Goal: Task Accomplishment & Management: Use online tool/utility

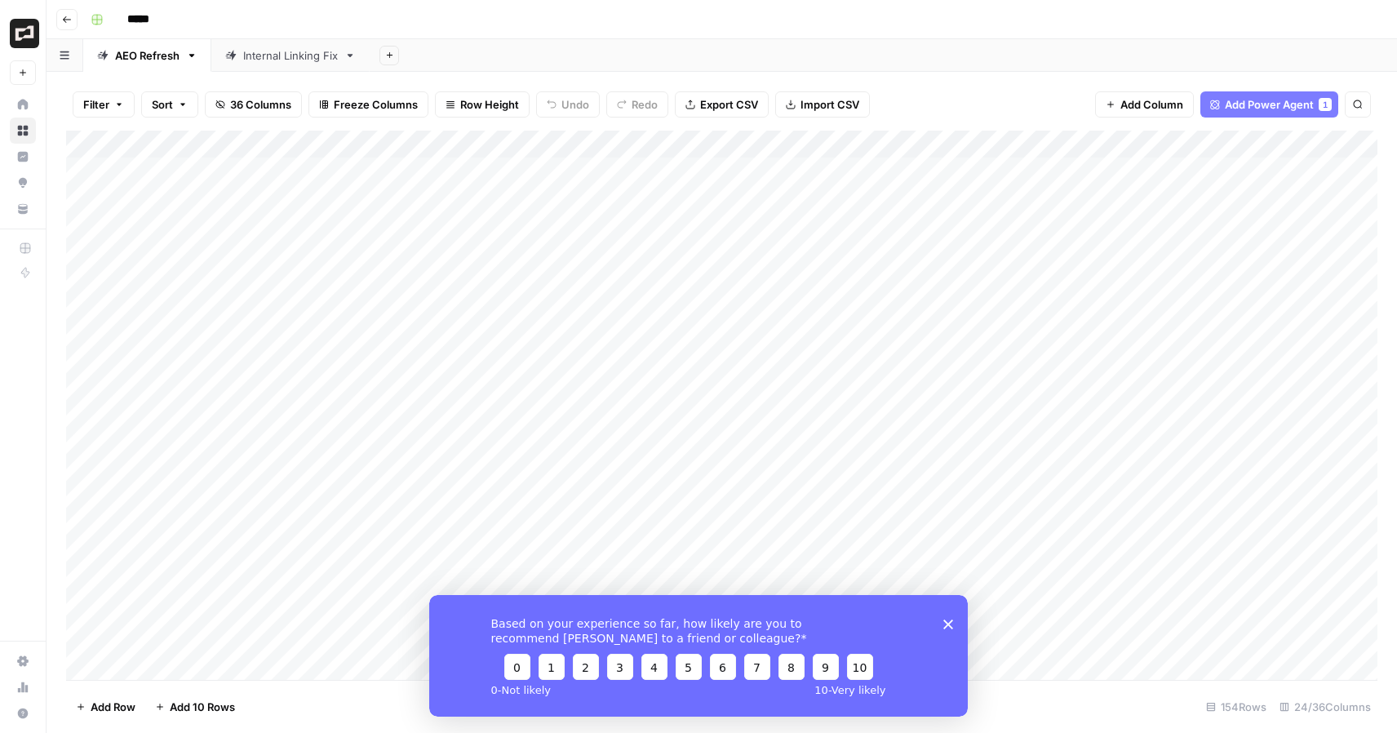
click at [1276, 95] on button "Add Power Agent 1" at bounding box center [1269, 104] width 138 height 26
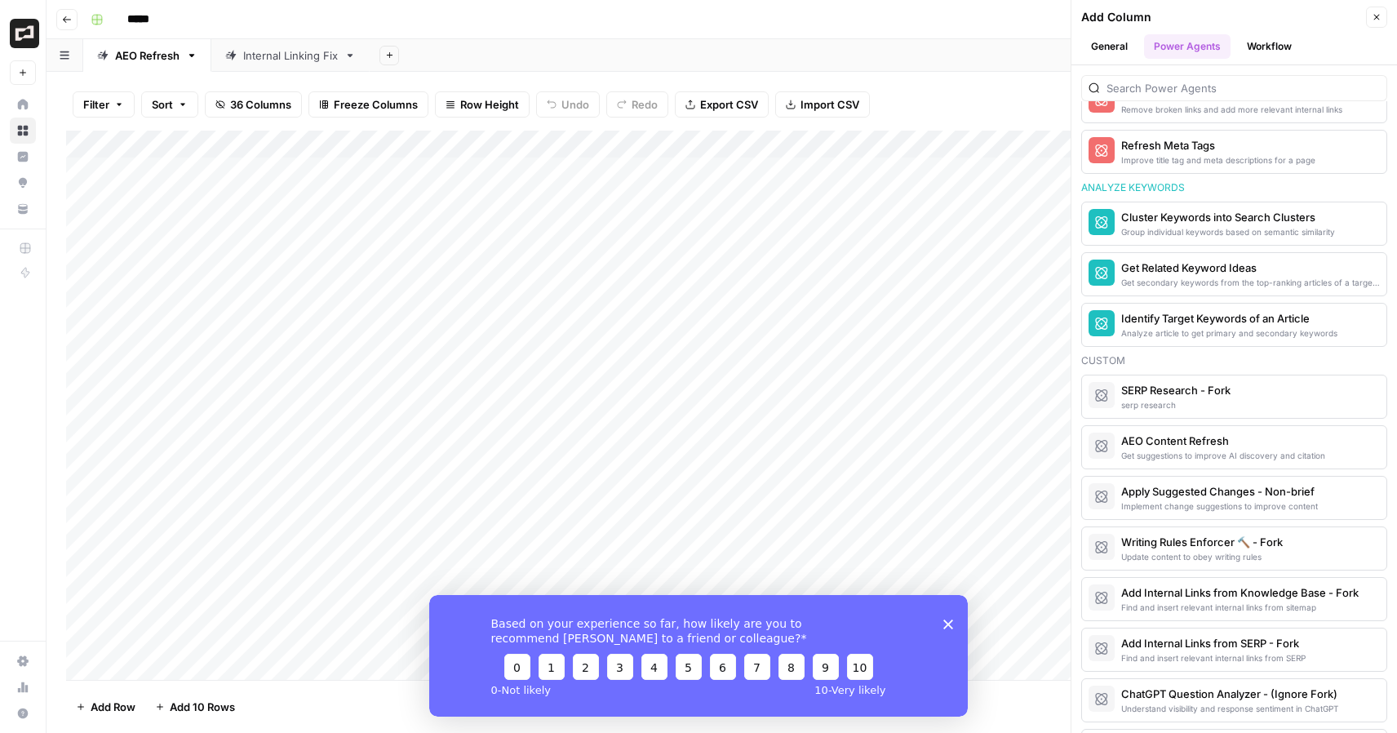
scroll to position [1278, 0]
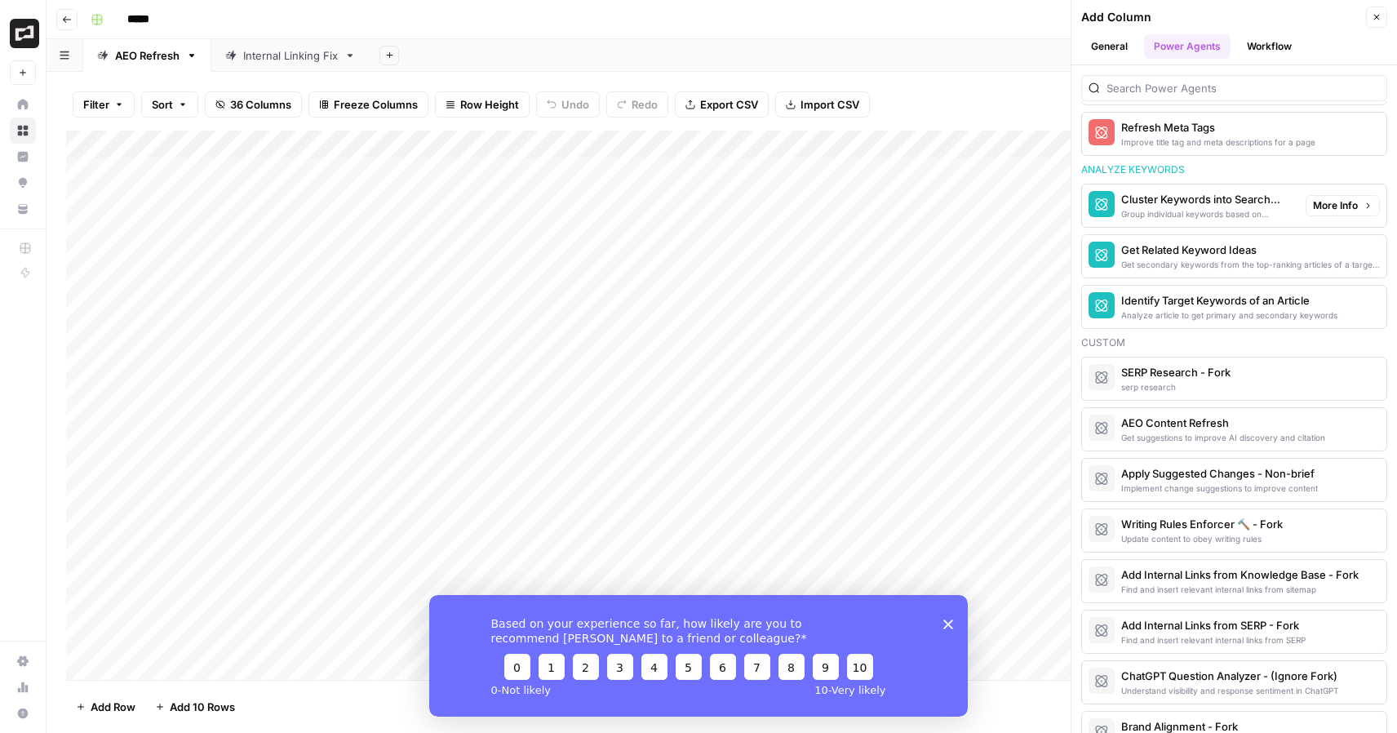
click at [1214, 210] on div "Group individual keywords based on semantic similarity" at bounding box center [1206, 213] width 171 height 13
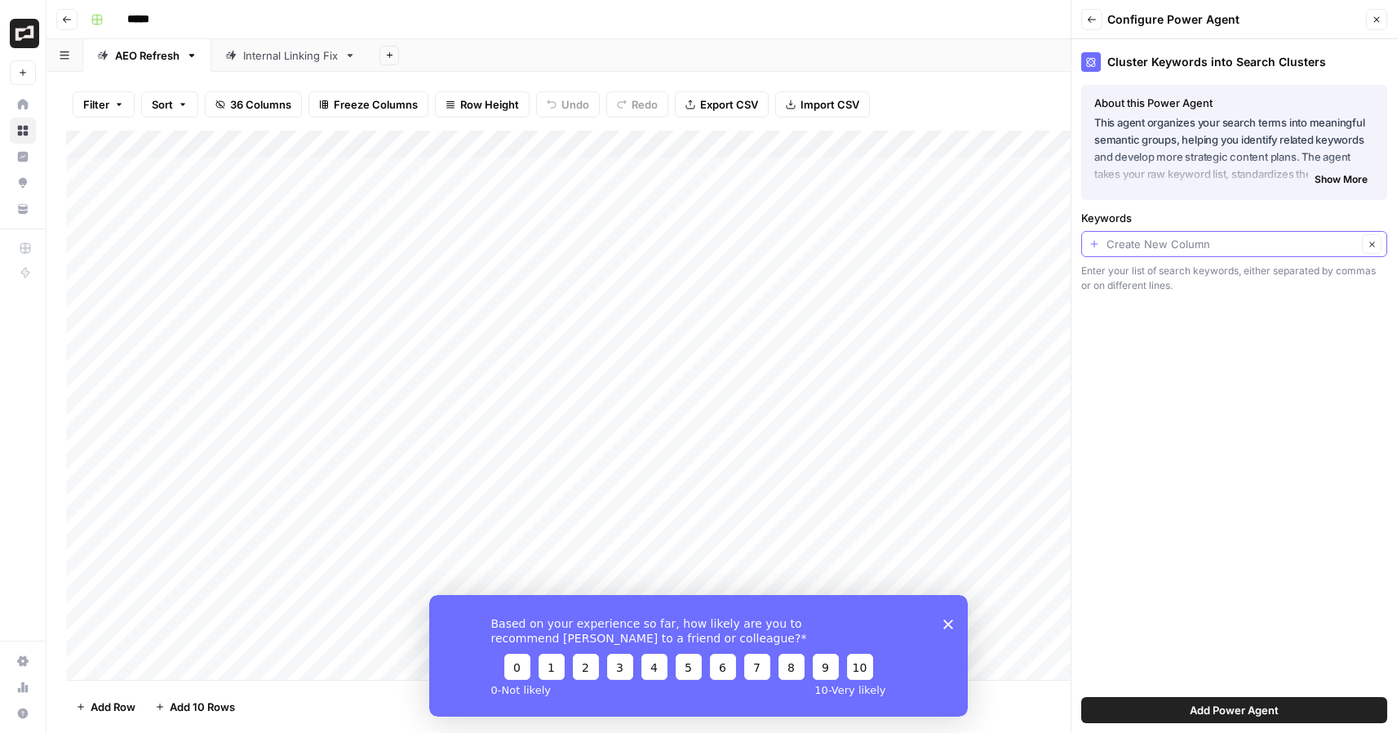
click at [1231, 246] on input "Keywords" at bounding box center [1231, 244] width 250 height 16
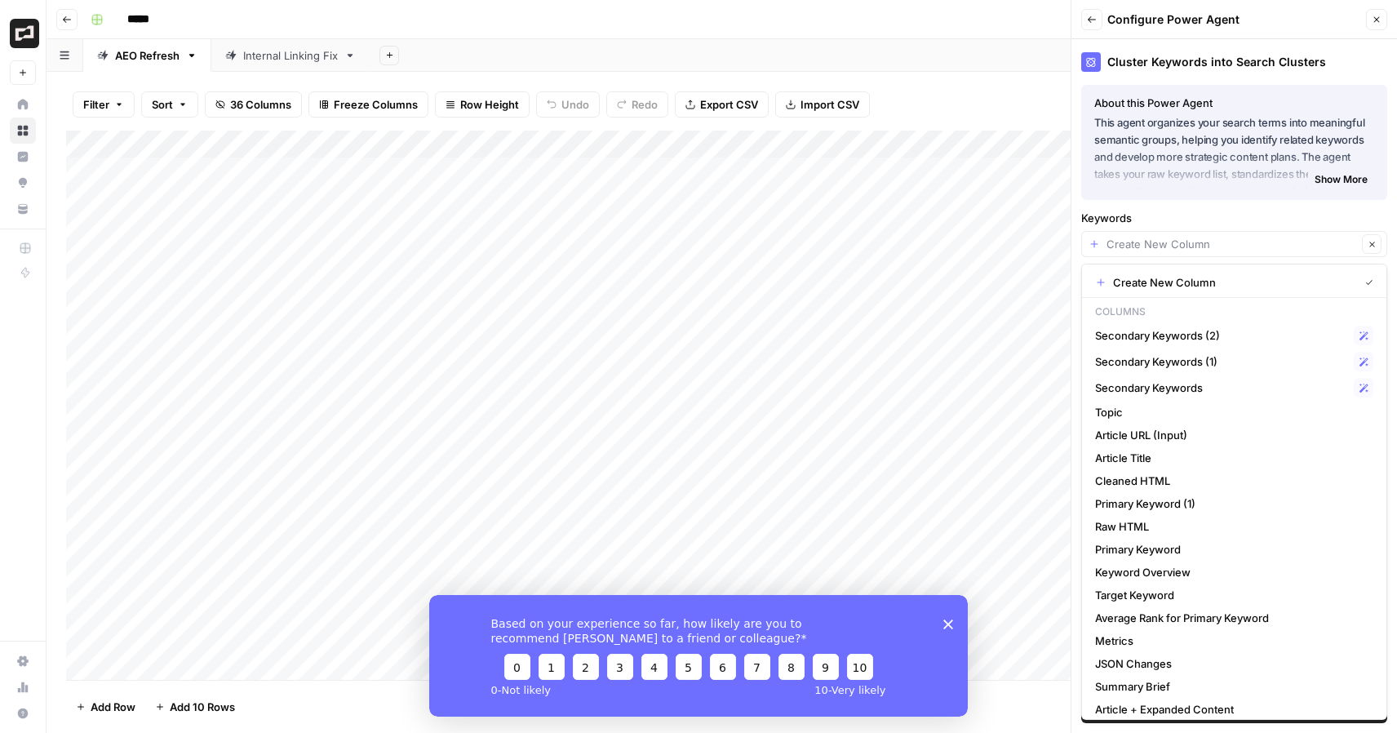
type input "Create New Column"
click at [1091, 15] on icon "button" at bounding box center [1092, 20] width 10 height 10
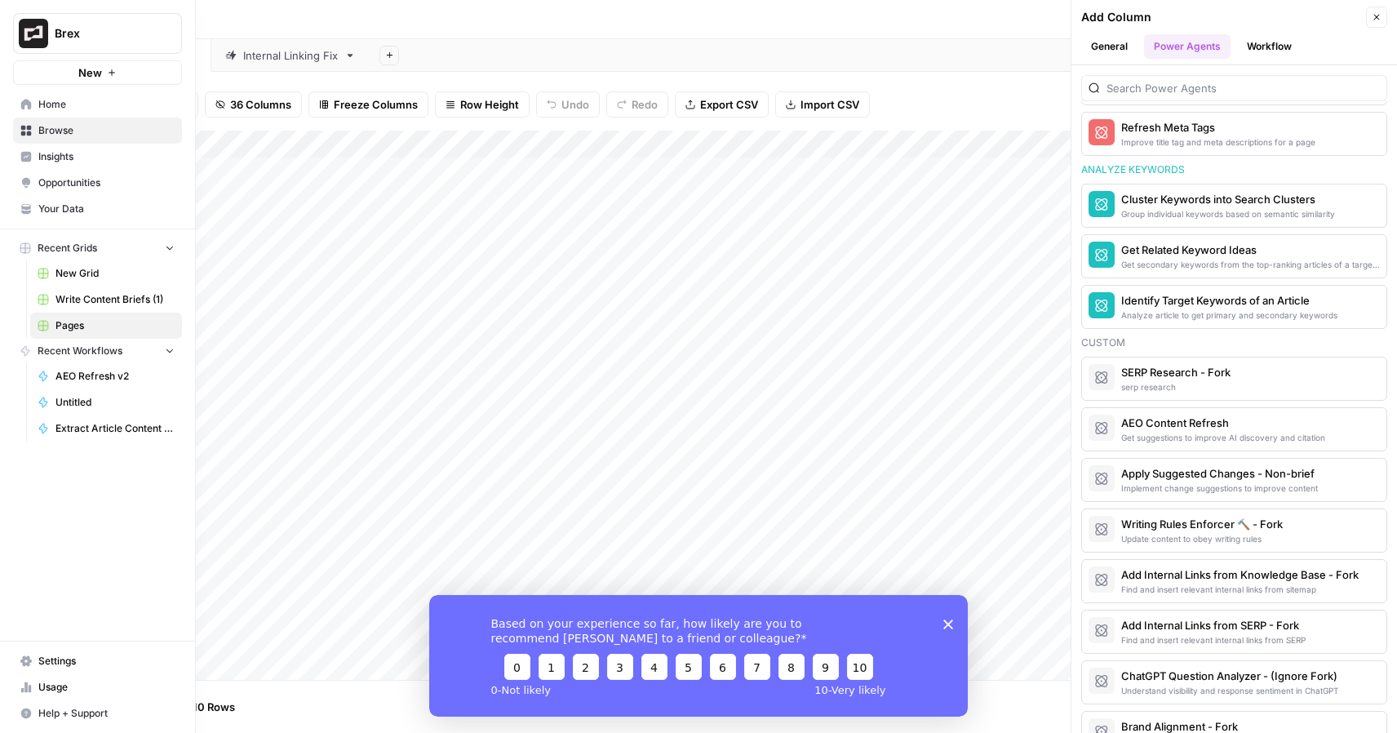
click at [20, 106] on icon at bounding box center [25, 104] width 11 height 11
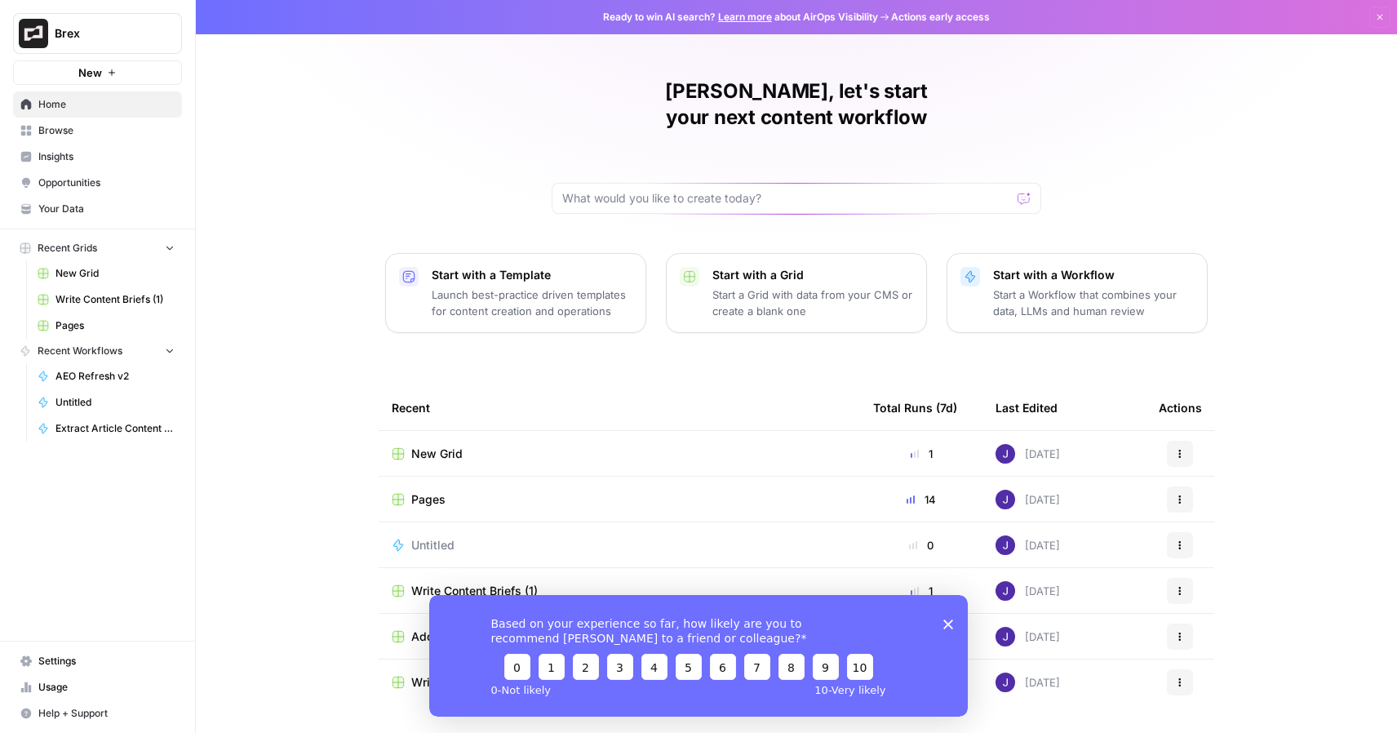
click at [625, 445] on div "New Grid" at bounding box center [619, 453] width 455 height 16
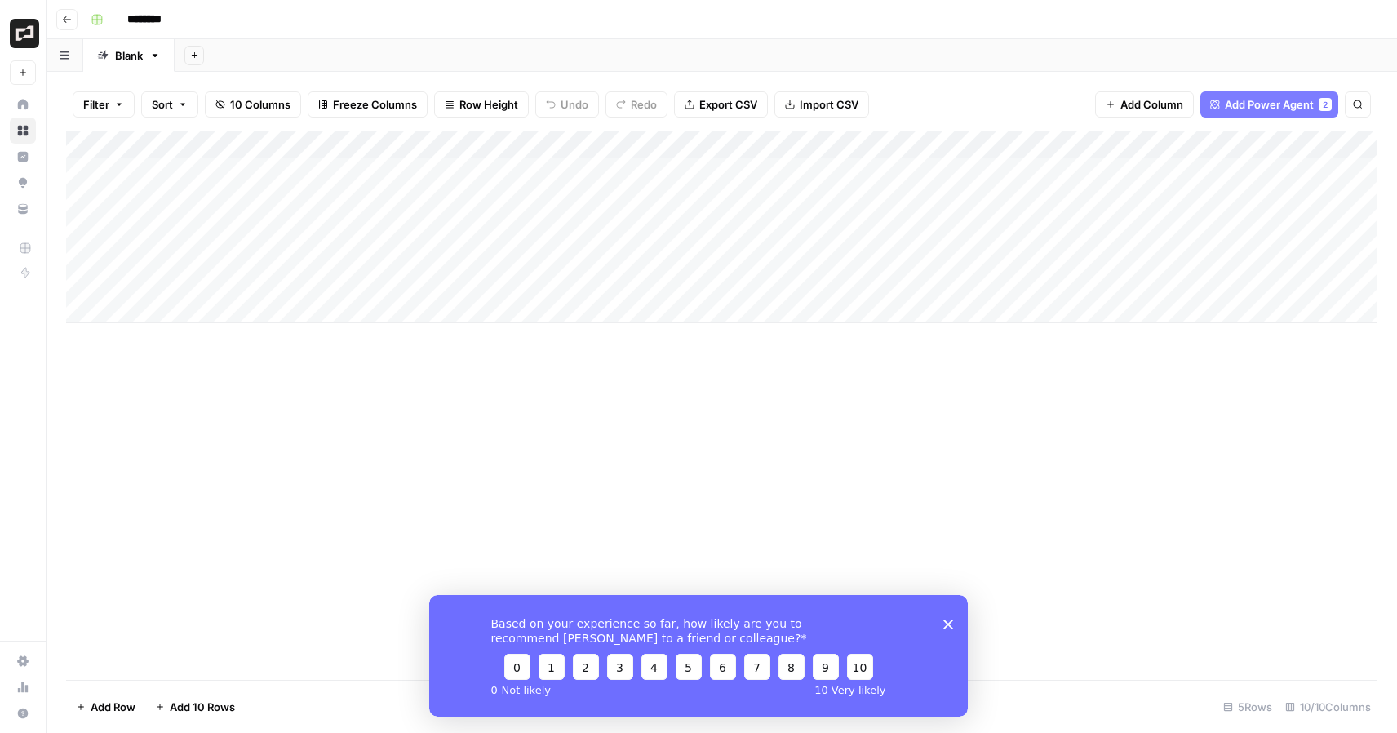
click at [473, 173] on div "Add Column" at bounding box center [721, 227] width 1311 height 193
click at [600, 171] on div "Add Column" at bounding box center [721, 227] width 1311 height 193
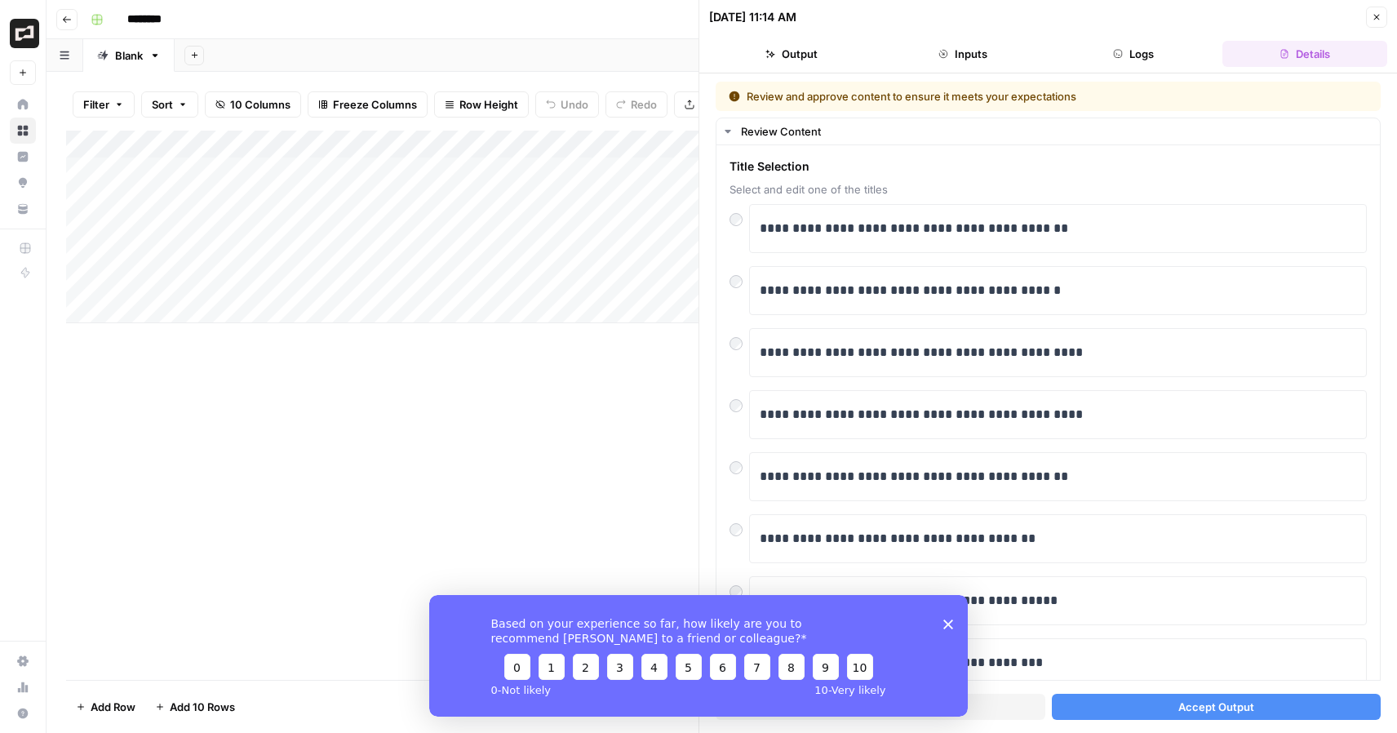
click at [950, 624] on icon "Close survey" at bounding box center [948, 623] width 10 height 10
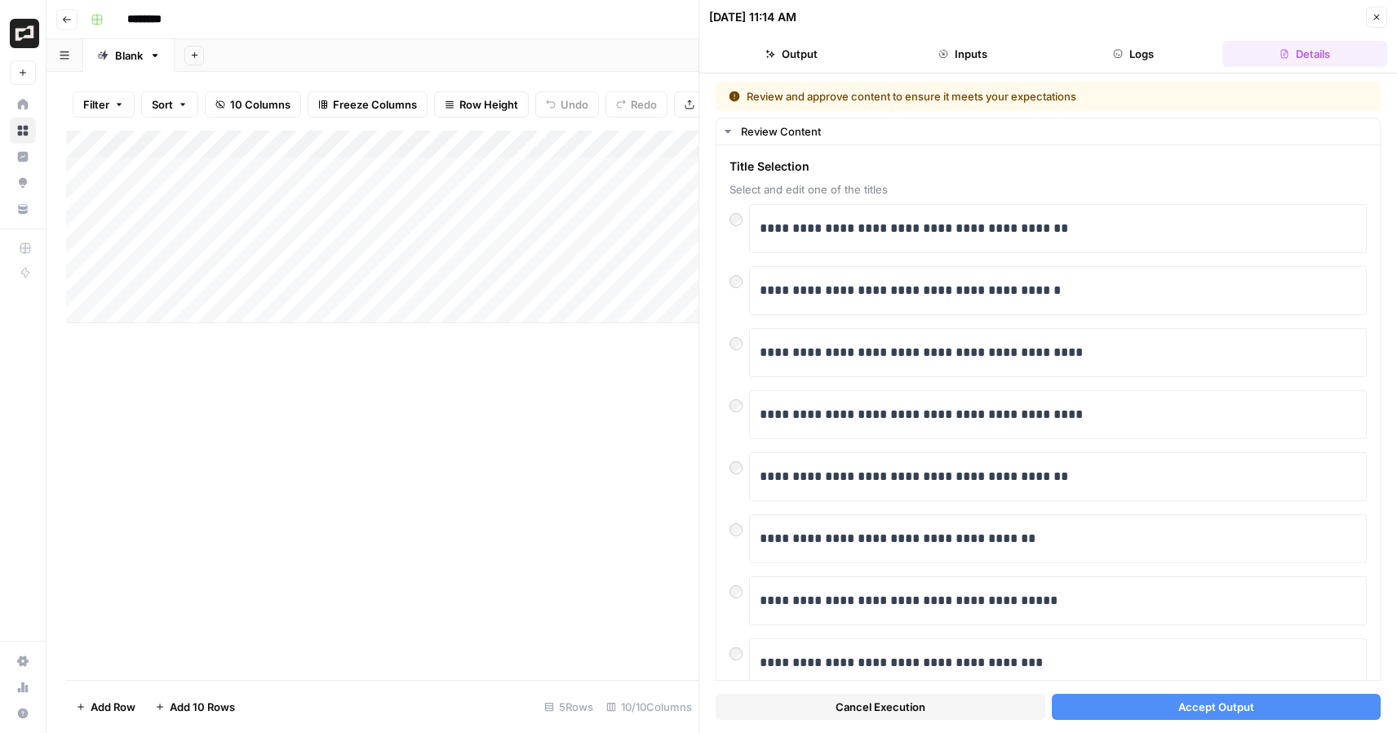
click at [1260, 705] on button "Accept Output" at bounding box center [1217, 706] width 330 height 26
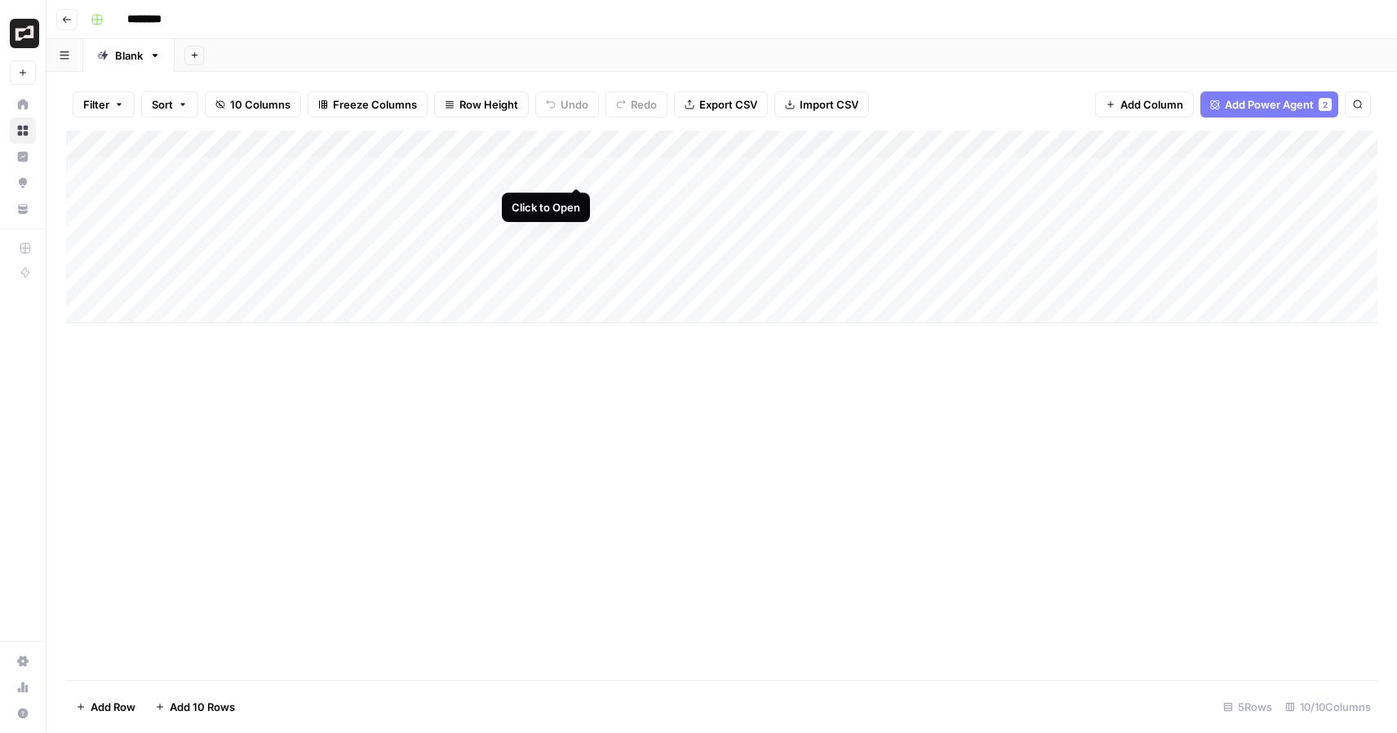
click at [577, 167] on div "Add Column" at bounding box center [721, 227] width 1311 height 193
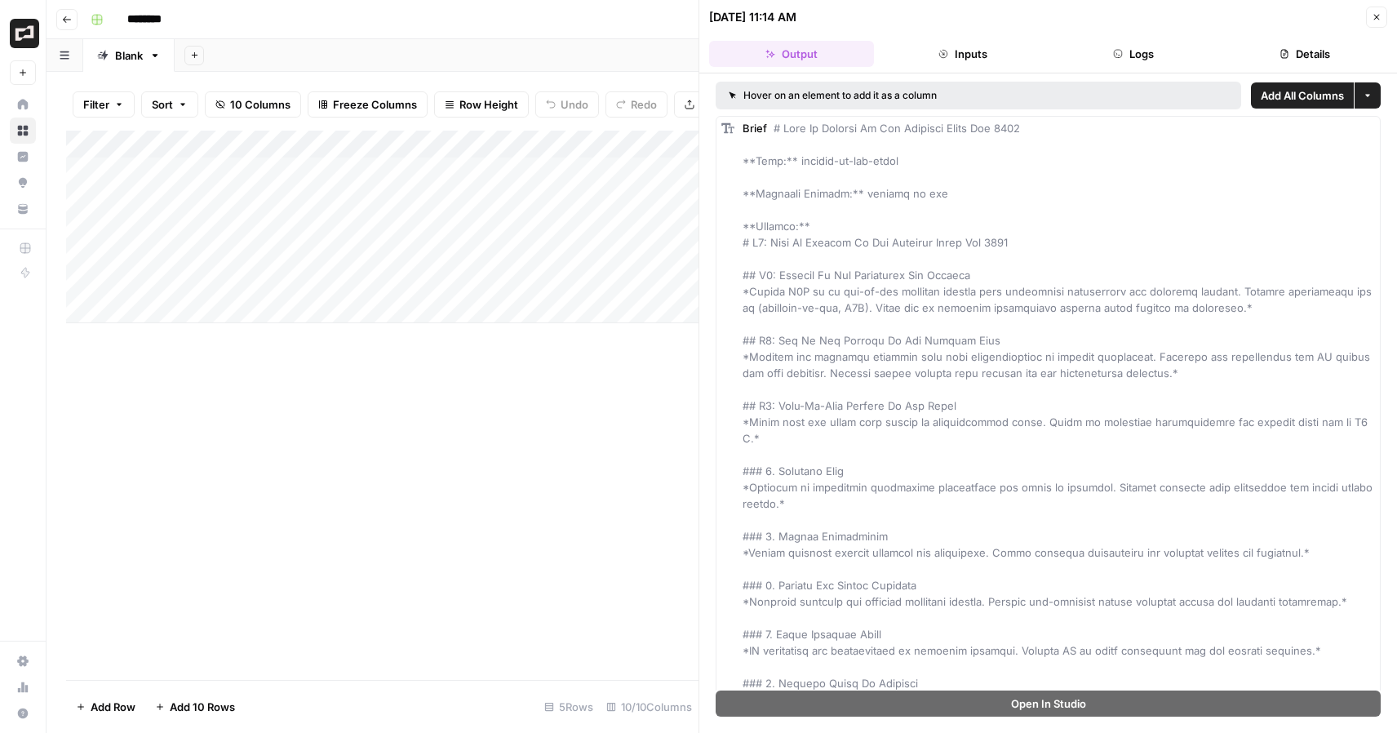
click at [1378, 16] on icon "button" at bounding box center [1376, 17] width 10 height 10
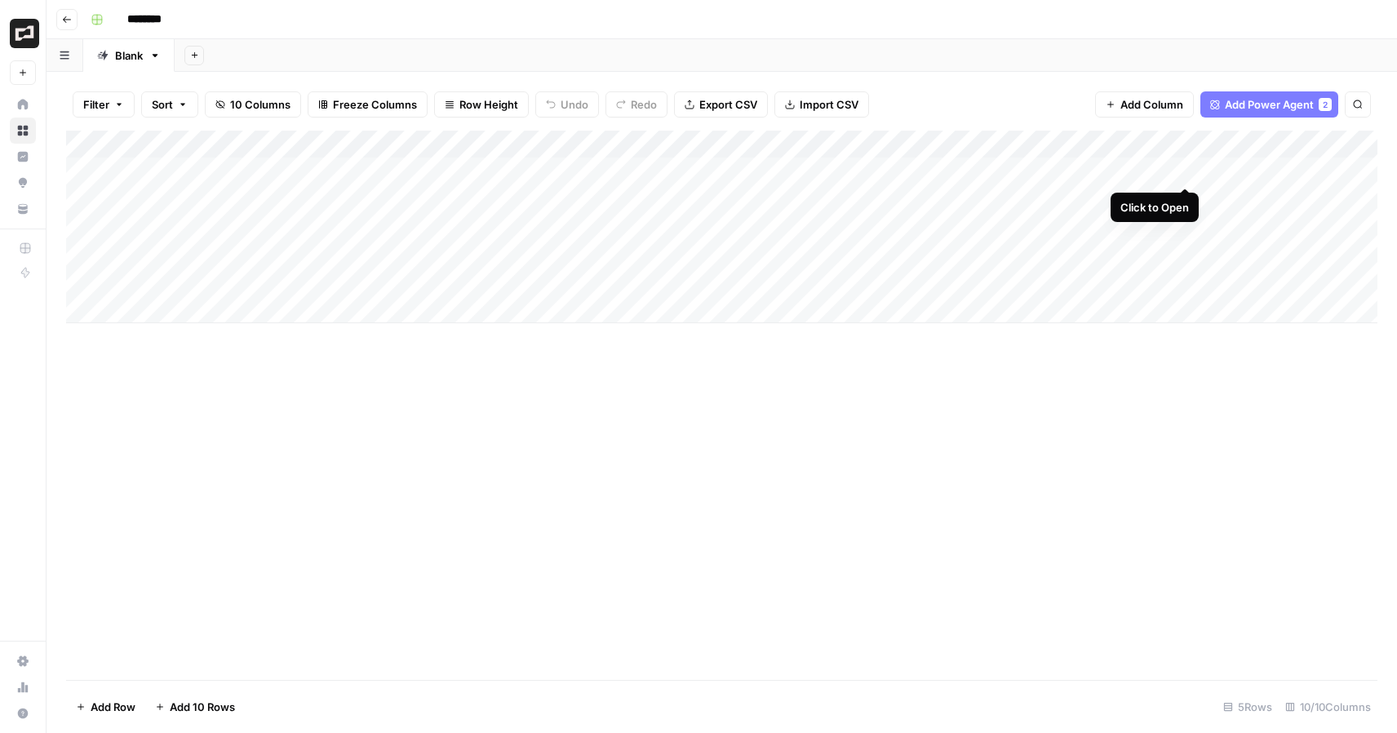
click at [1187, 167] on div "Add Column" at bounding box center [721, 227] width 1311 height 193
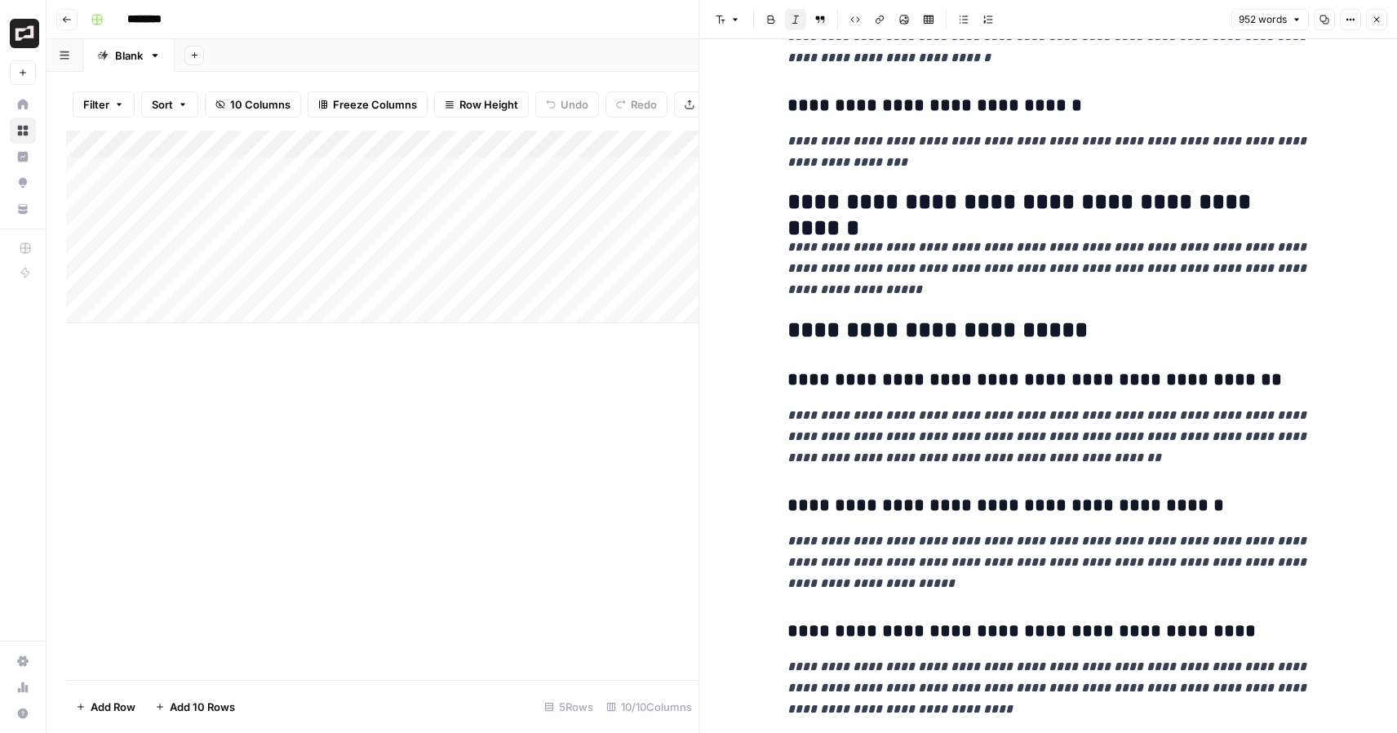
scroll to position [4577, 0]
